Goal: Task Accomplishment & Management: Complete application form

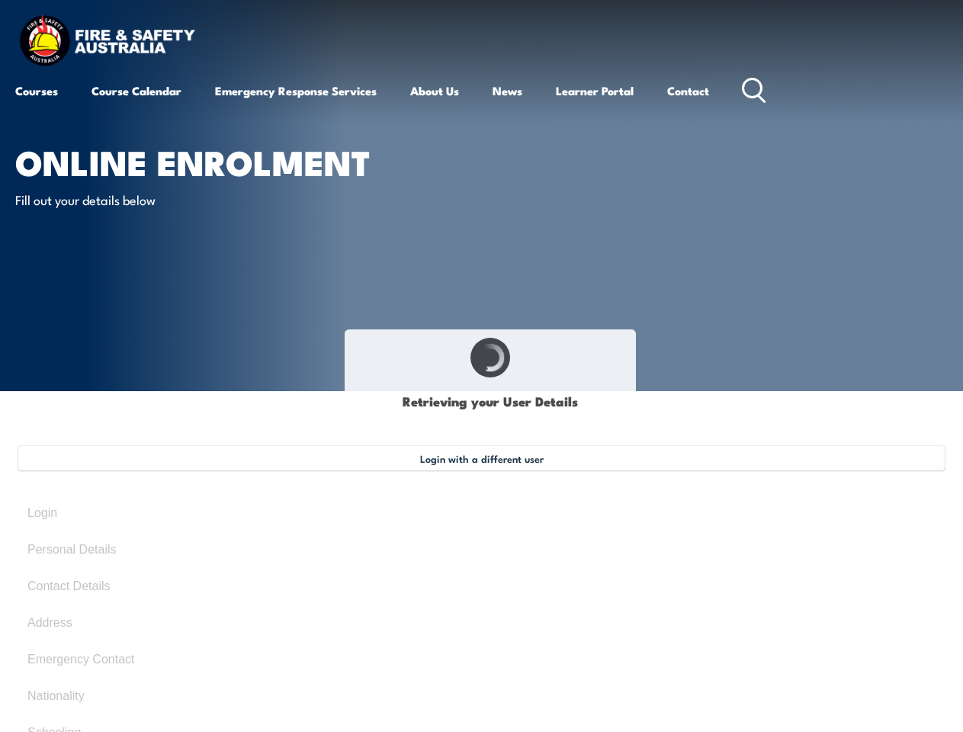
select select "Mr"
type input "[PERSON_NAME]"
type input "Credlin"
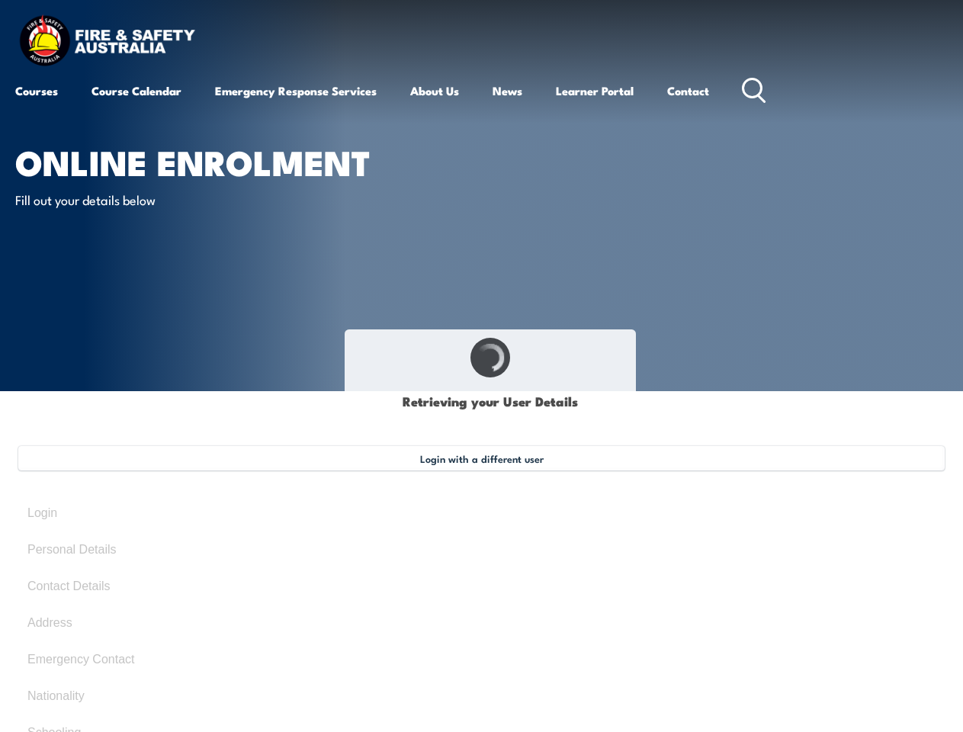
type input "[DATE]"
type input "NY7Q6LXDRC"
select select "M"
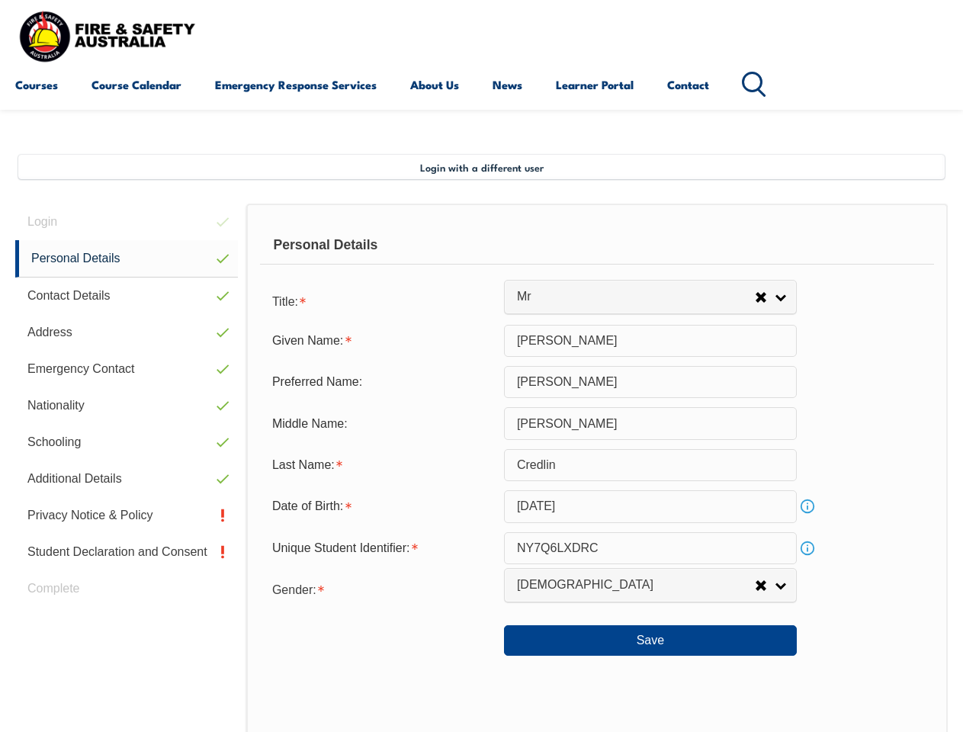
scroll to position [370, 0]
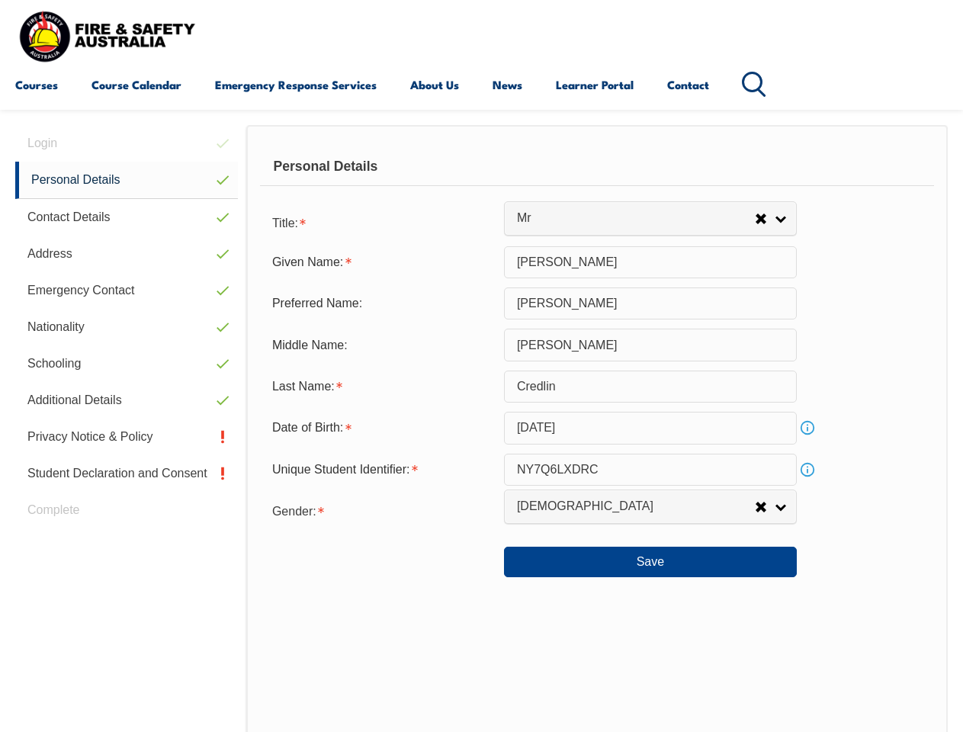
click at [481, 181] on div "Personal Details" at bounding box center [597, 167] width 674 height 38
click at [481, 429] on div "Date of Birth:" at bounding box center [382, 427] width 244 height 29
click at [127, 143] on div "Login Personal Details Contact Details Address Emergency Contact Nationality Sc…" at bounding box center [130, 521] width 231 height 792
click at [127, 180] on link "Personal Details" at bounding box center [126, 180] width 223 height 37
click at [127, 217] on link "Contact Details" at bounding box center [126, 217] width 223 height 37
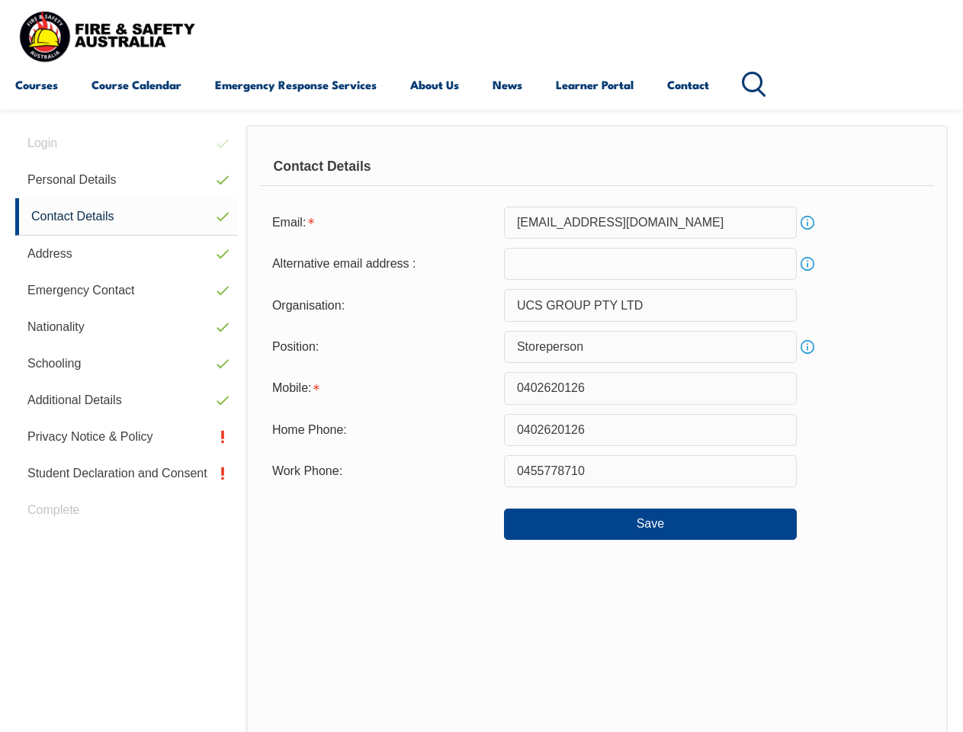
click at [127, 254] on link "Address" at bounding box center [126, 254] width 223 height 37
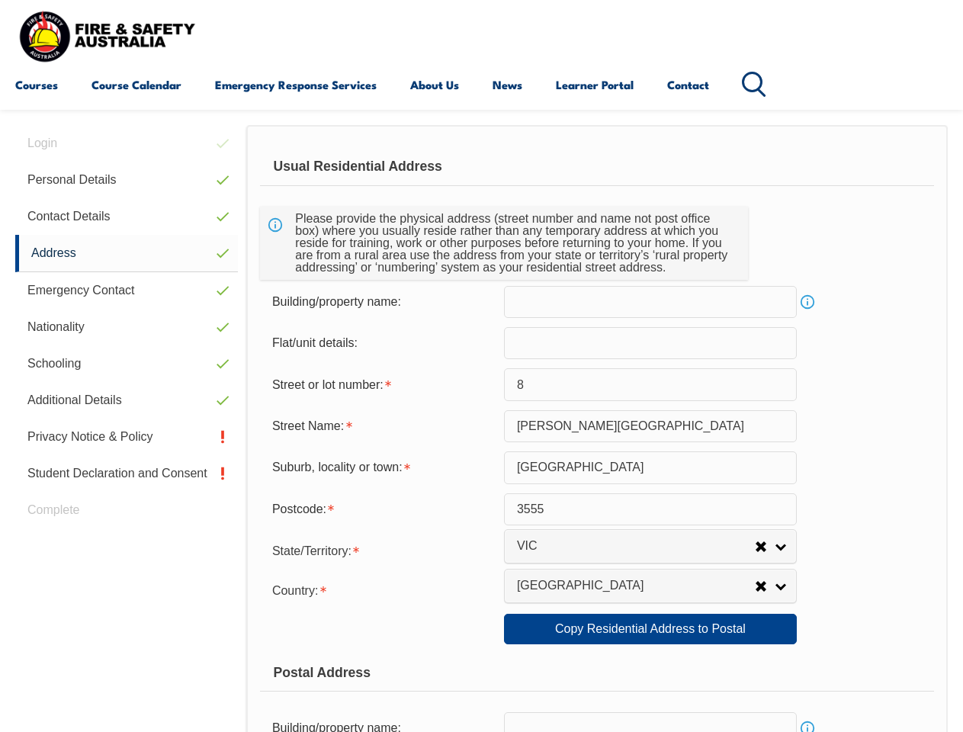
click at [127, 291] on link "Emergency Contact" at bounding box center [126, 290] width 223 height 37
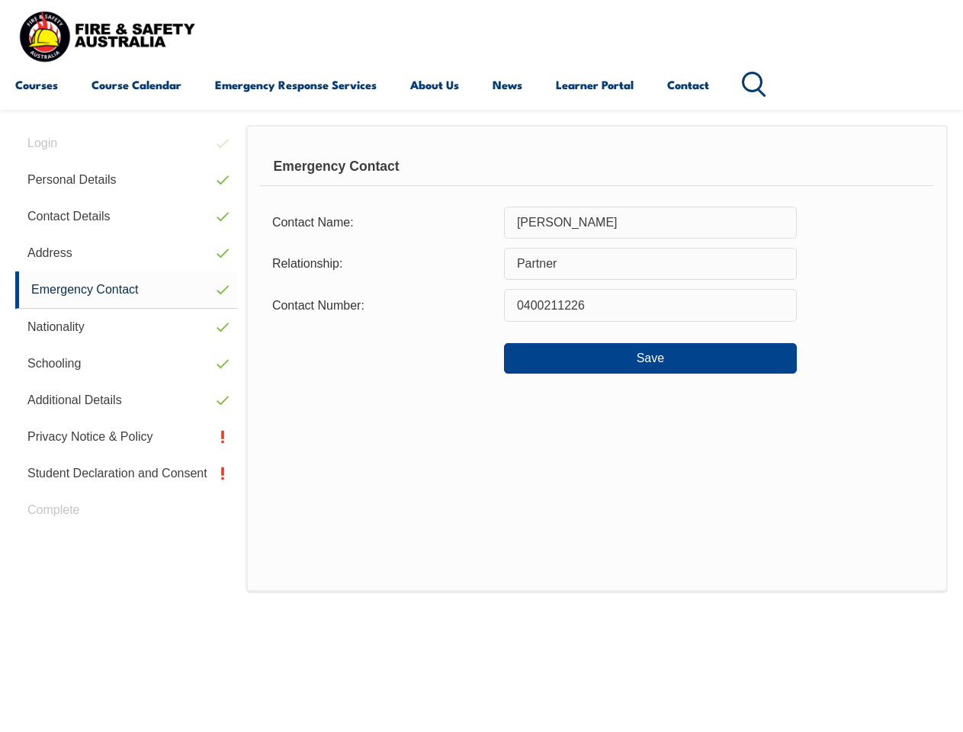
click at [127, 327] on link "Nationality" at bounding box center [126, 327] width 223 height 37
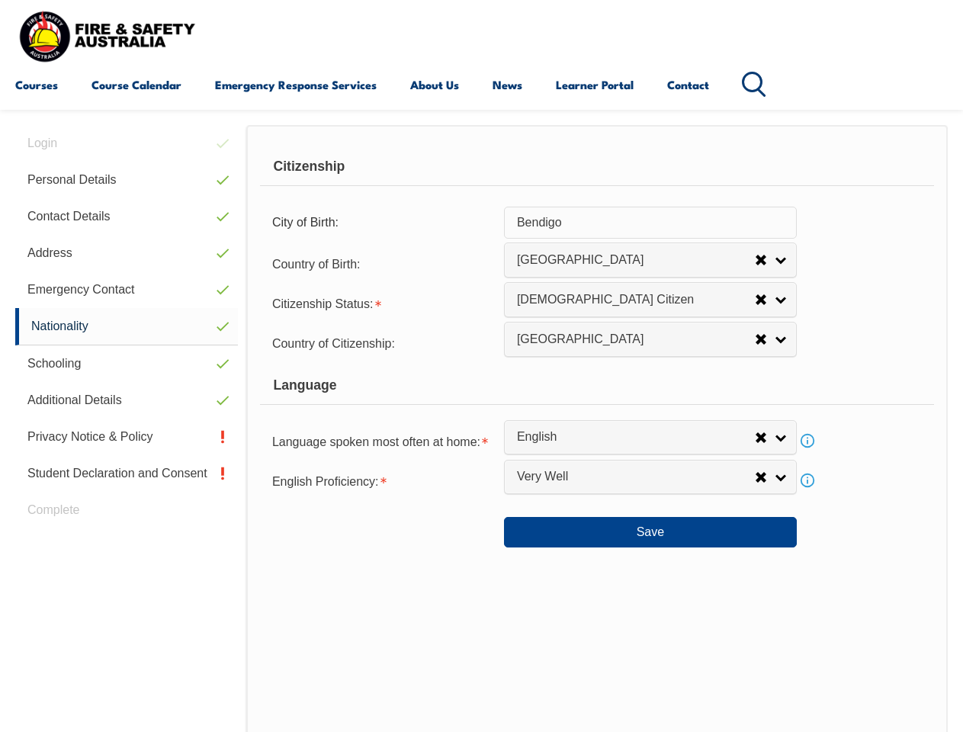
click at [127, 364] on link "Schooling" at bounding box center [126, 363] width 223 height 37
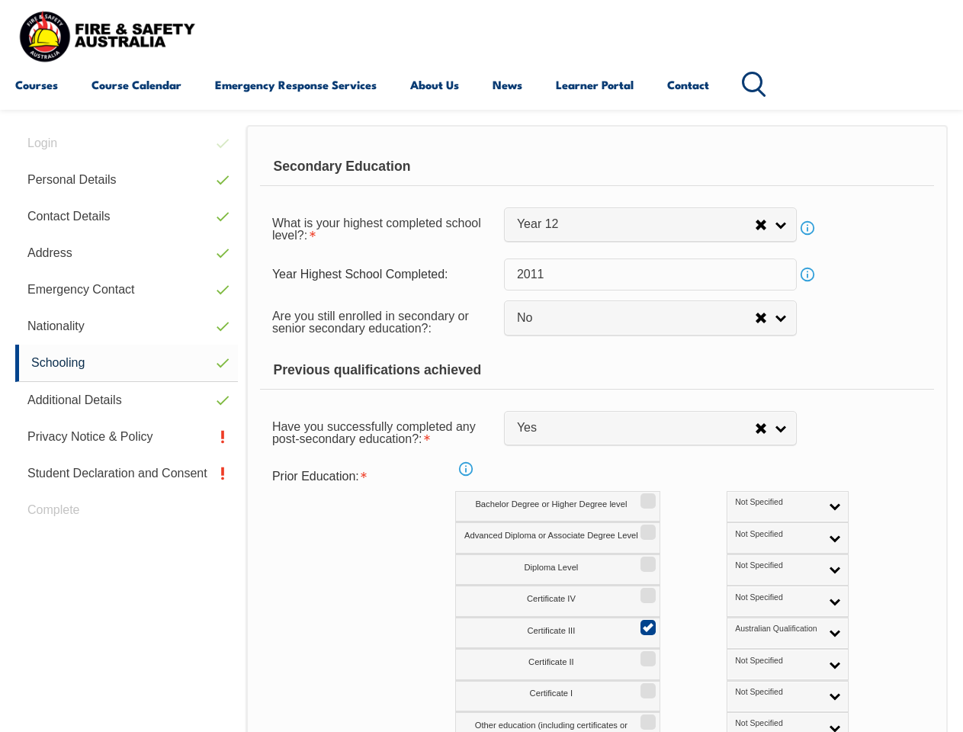
click at [127, 400] on link "Additional Details" at bounding box center [126, 400] width 223 height 37
